Goal: Information Seeking & Learning: Learn about a topic

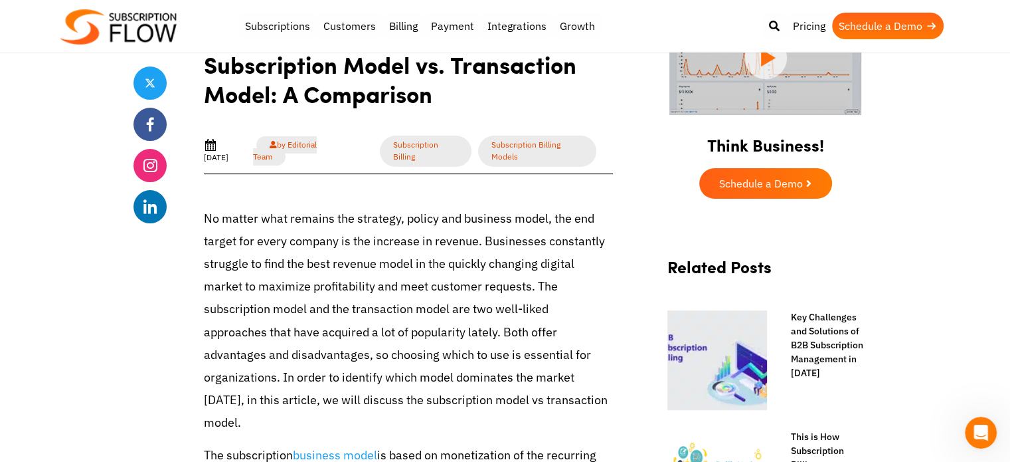
scroll to position [387, 0]
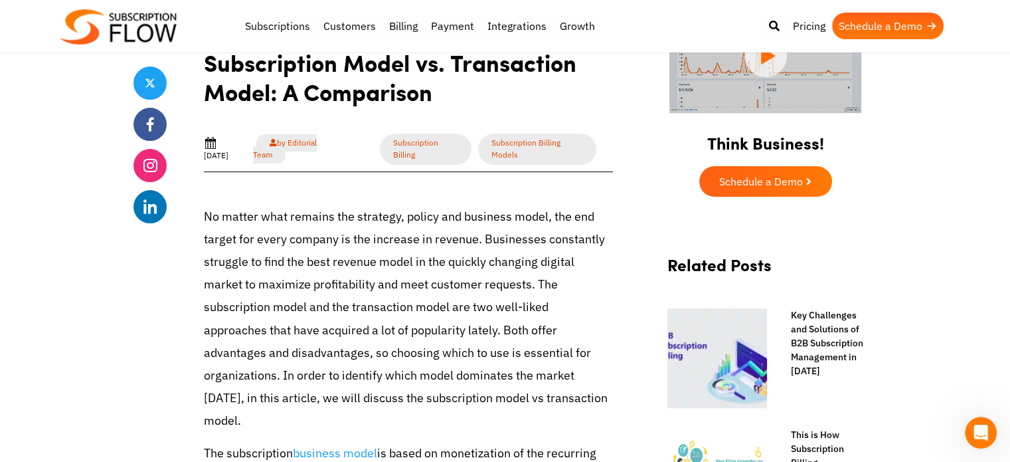
click at [387, 244] on p "No matter what remains the strategy, policy and business model, the end target …" at bounding box center [408, 318] width 409 height 227
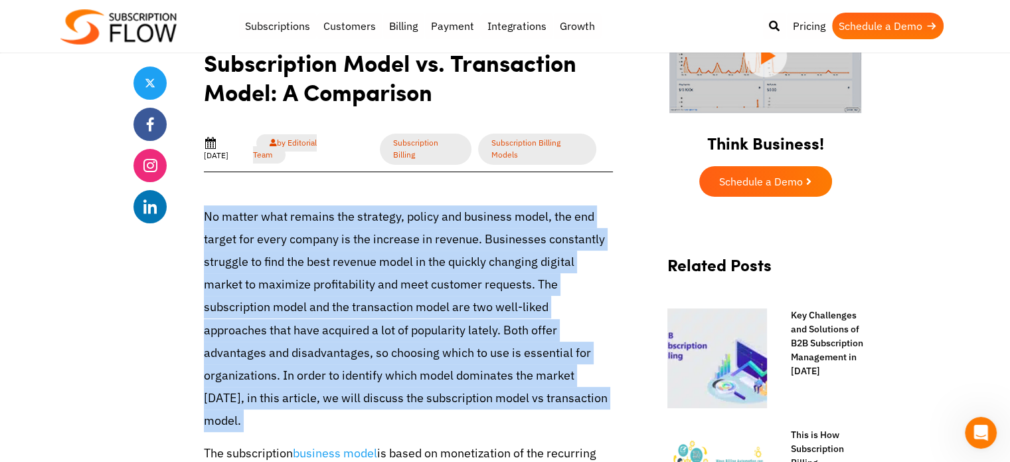
click at [387, 244] on p "No matter what remains the strategy, policy and business model, the end target …" at bounding box center [408, 318] width 409 height 227
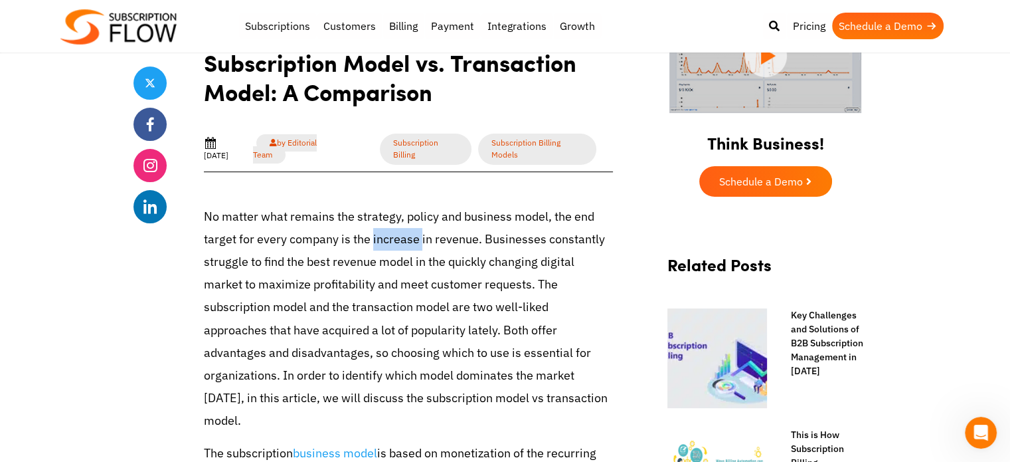
click at [387, 244] on p "No matter what remains the strategy, policy and business model, the end target …" at bounding box center [408, 318] width 409 height 227
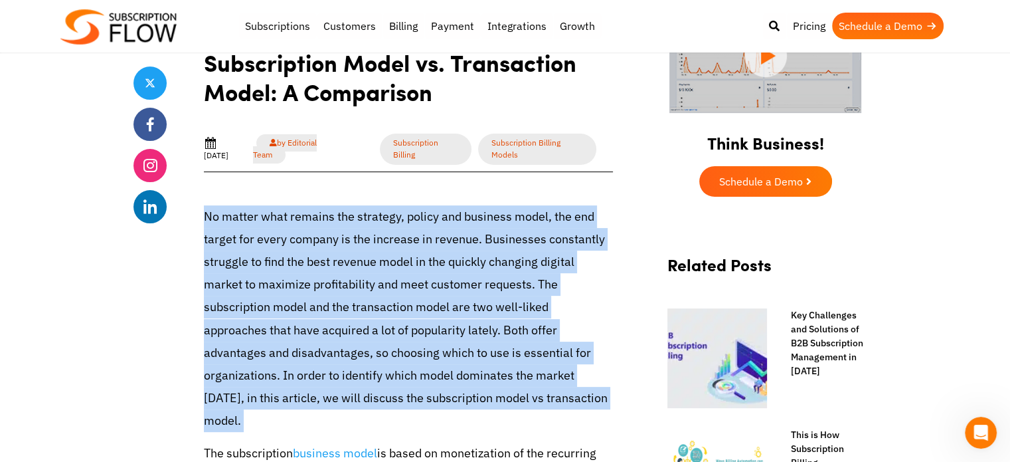
click at [387, 244] on p "No matter what remains the strategy, policy and business model, the end target …" at bounding box center [408, 318] width 409 height 227
click at [428, 332] on p "No matter what remains the strategy, policy and business model, the end target …" at bounding box center [408, 318] width 409 height 227
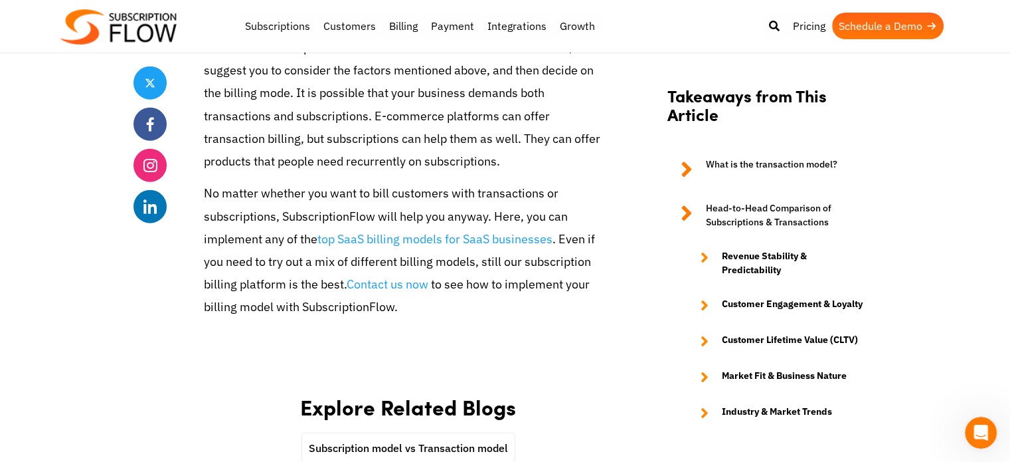
scroll to position [3204, 0]
